Goal: Check status: Check status

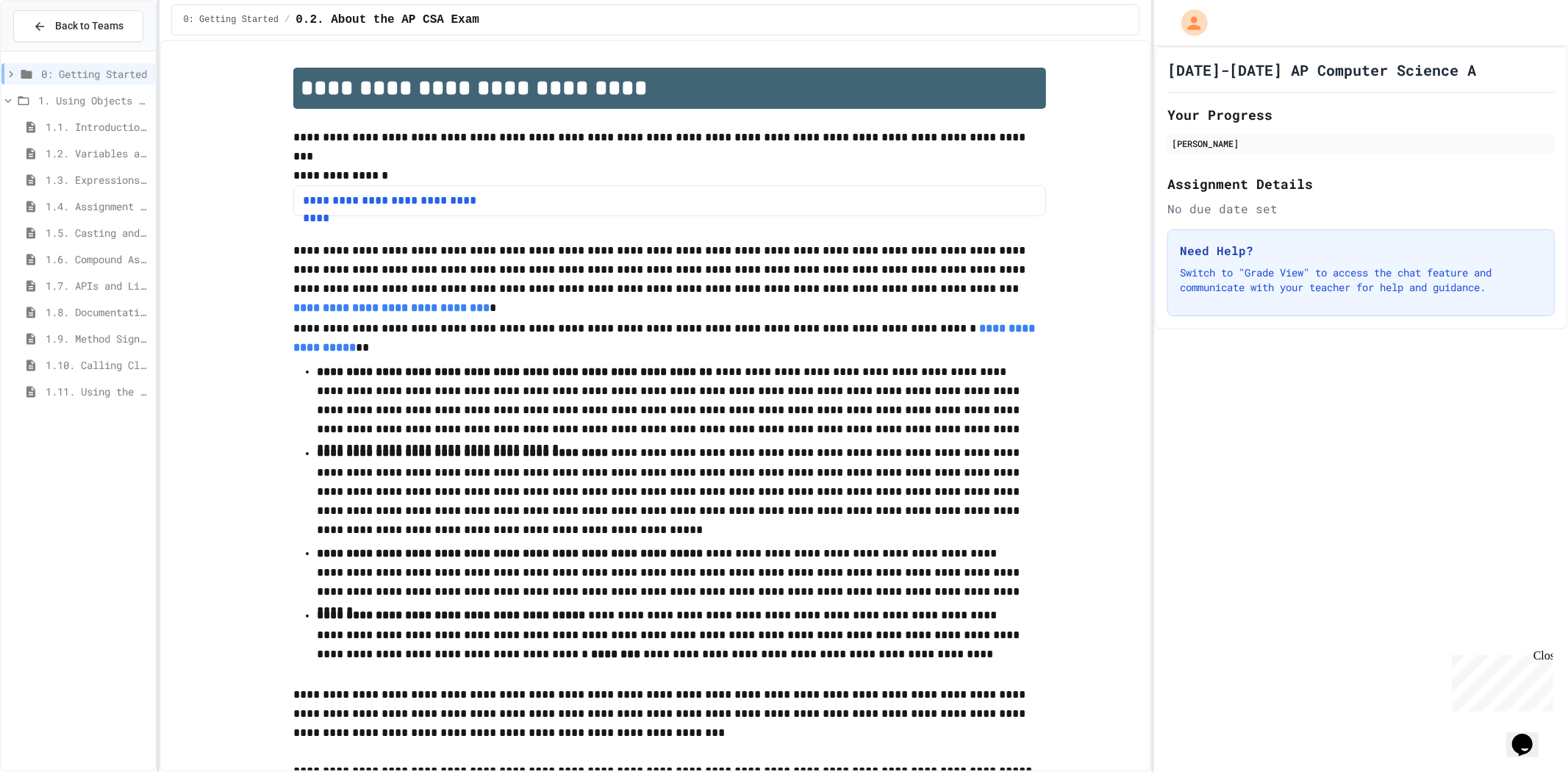
click at [135, 392] on span "1.11. Using the Math Class" at bounding box center [97, 391] width 104 height 15
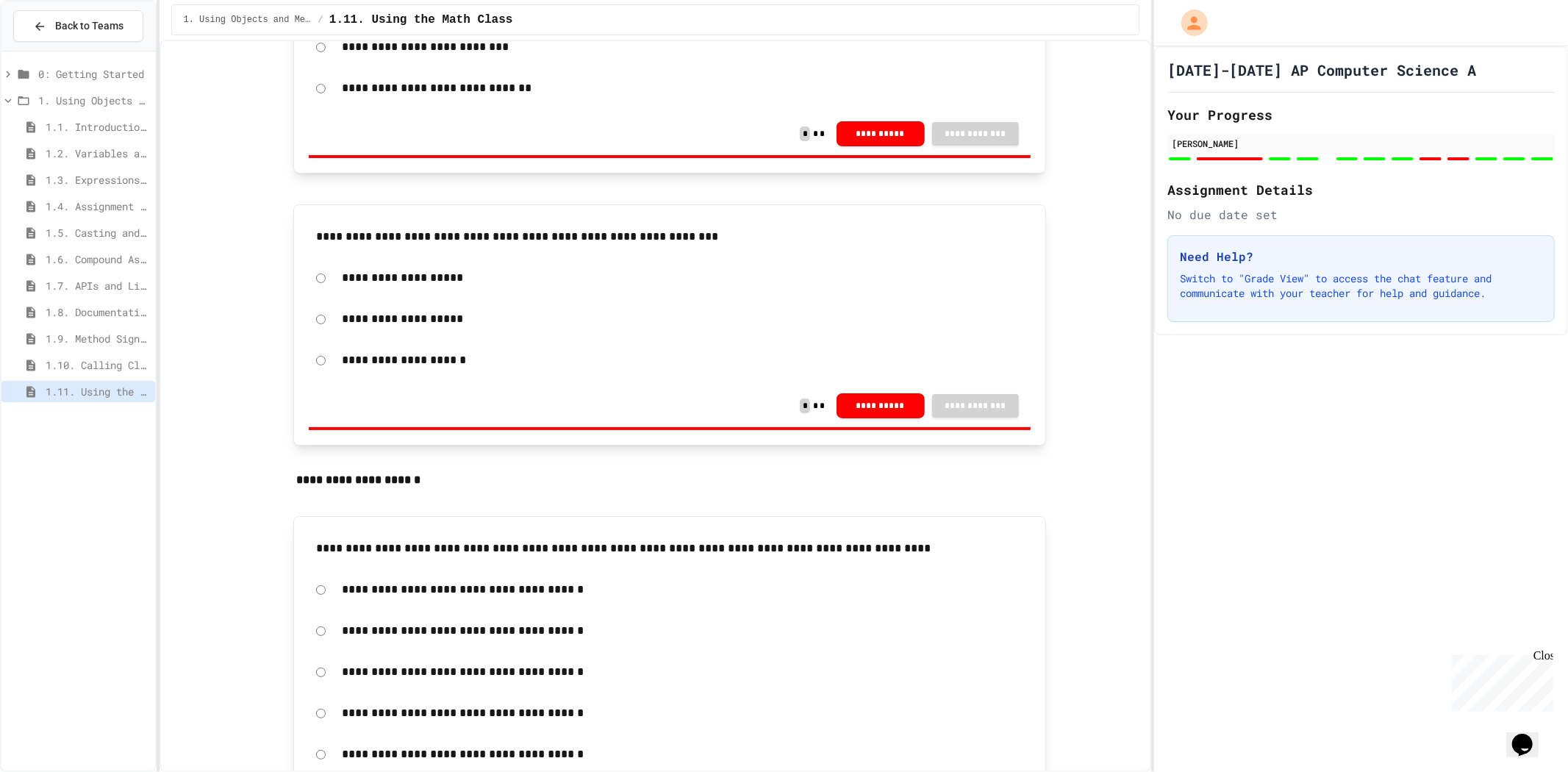
scroll to position [8084, 0]
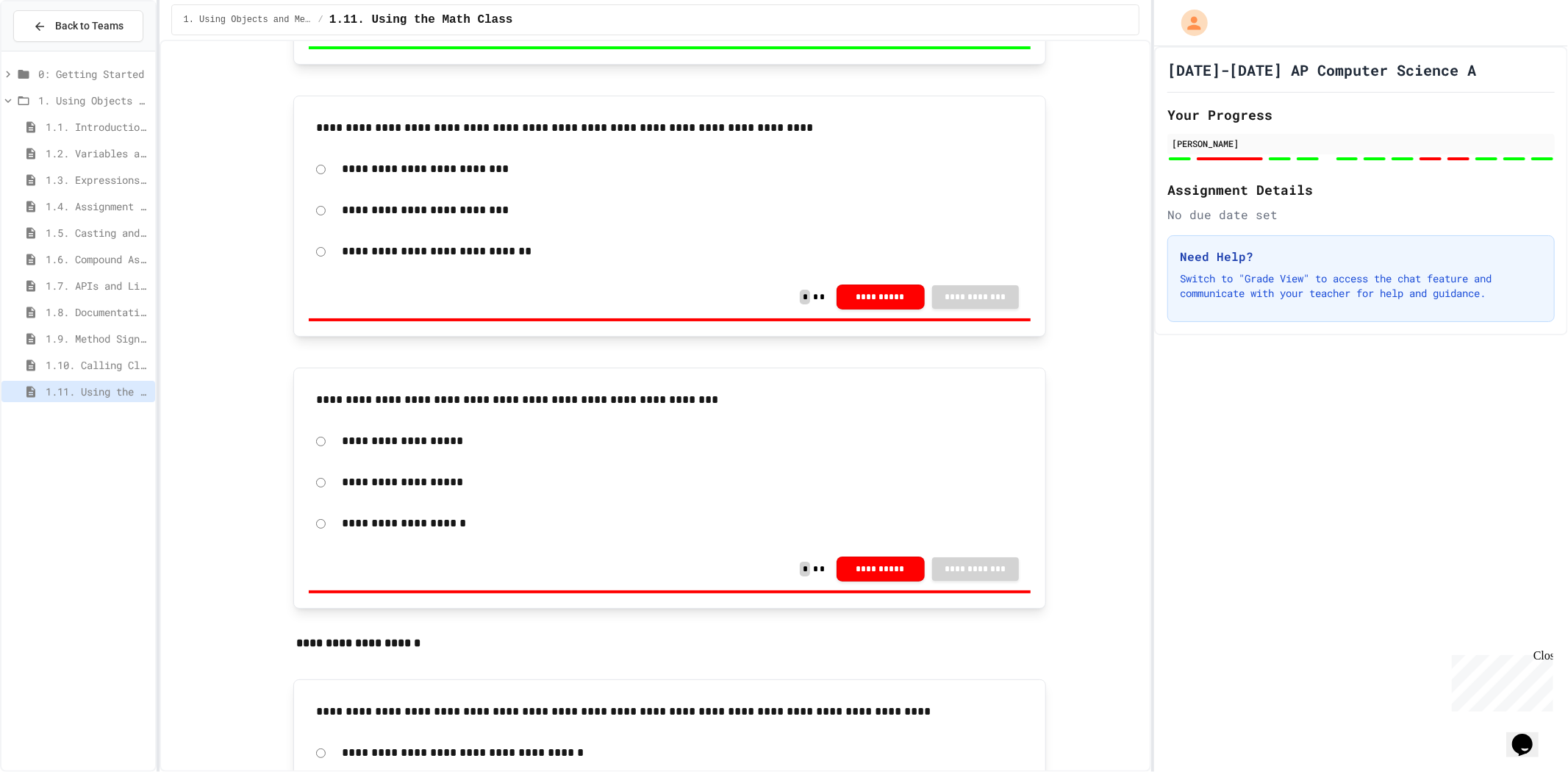
click at [1192, 669] on div "[DATE]-[DATE] AP Computer Science A Your Progress [PERSON_NAME] Assignment Deta…" at bounding box center [1360, 409] width 413 height 725
click at [1003, 220] on p "**********" at bounding box center [682, 210] width 682 height 19
